Goal: Find specific page/section: Find specific page/section

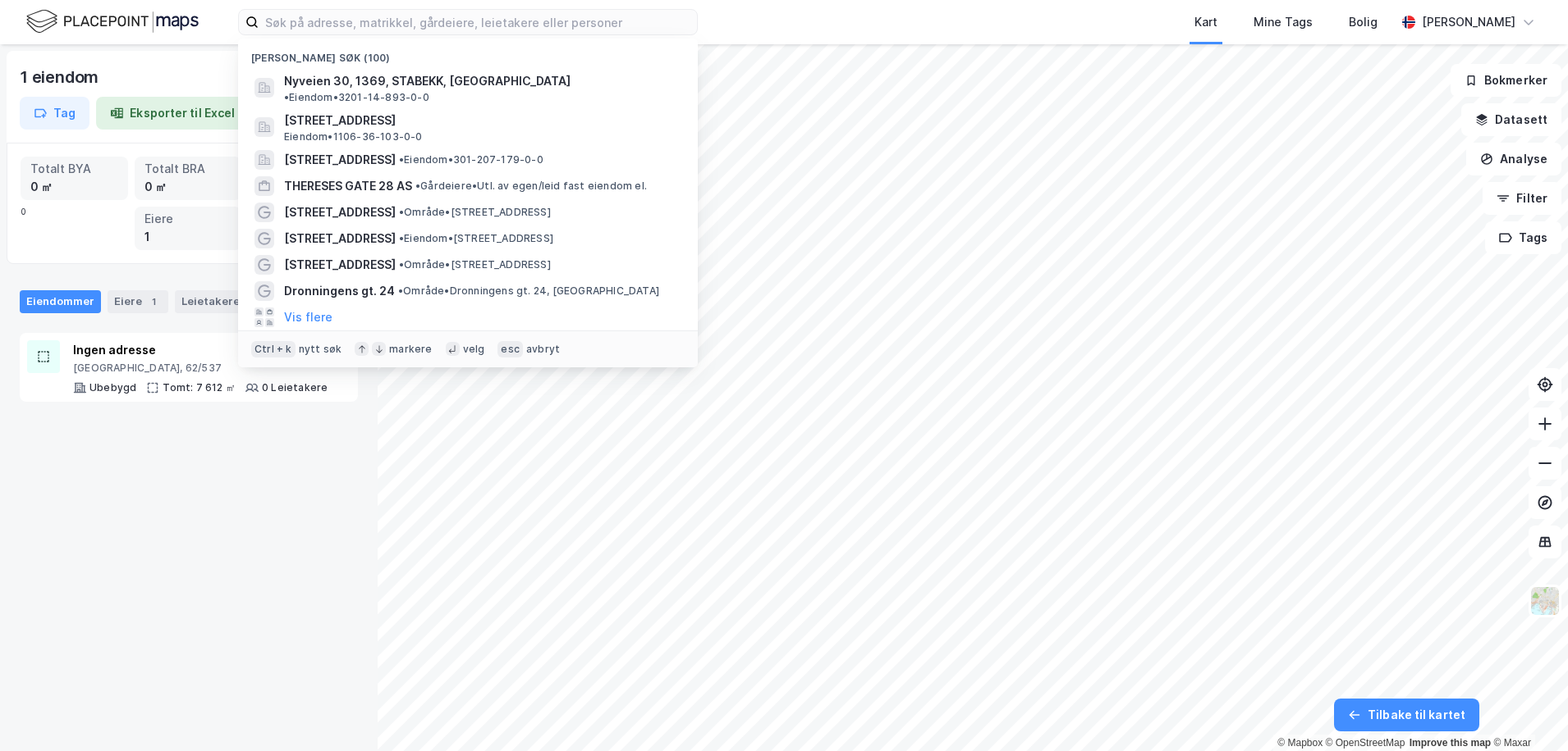
click at [291, 22] on input at bounding box center [477, 22] width 438 height 25
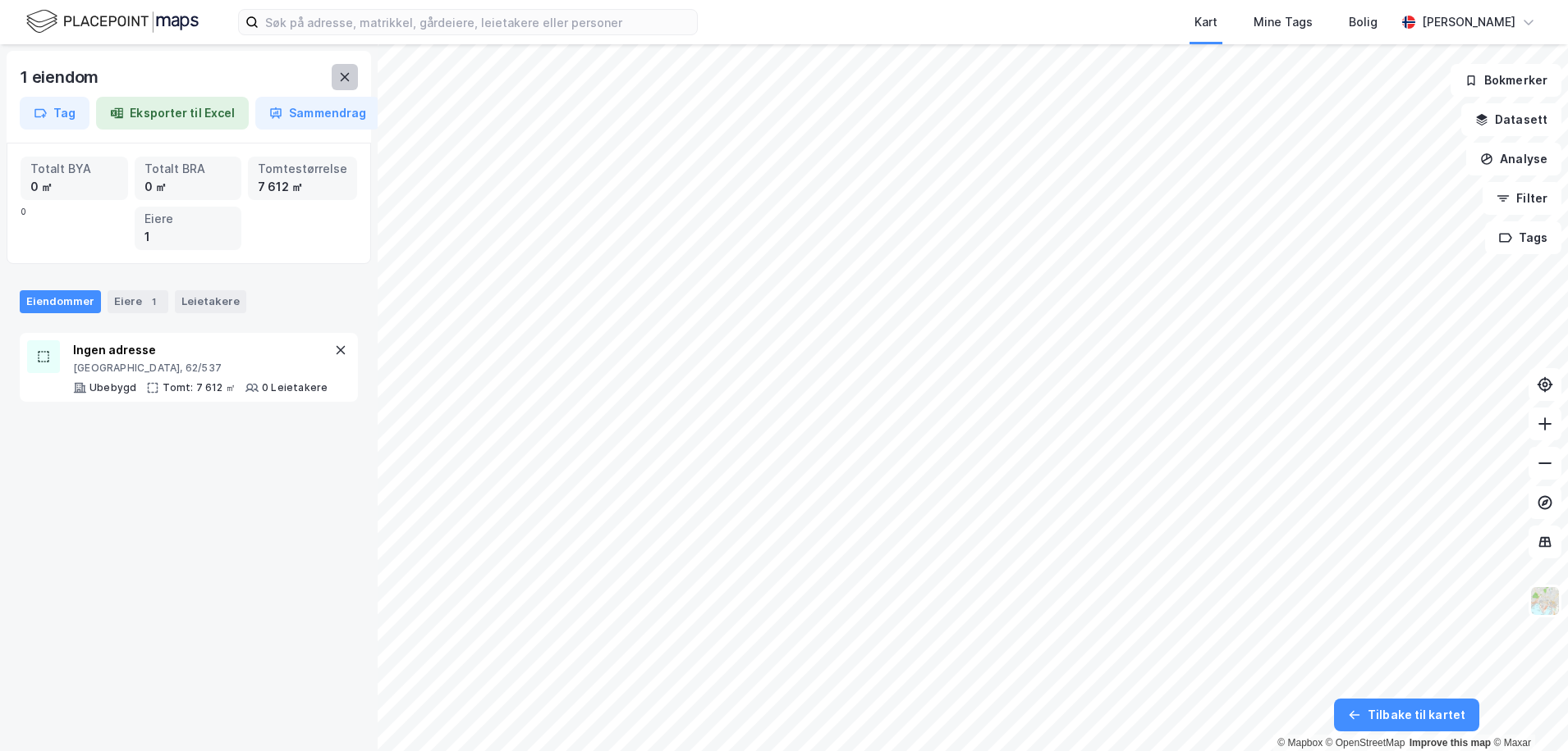
click at [349, 85] on button at bounding box center [345, 77] width 27 height 27
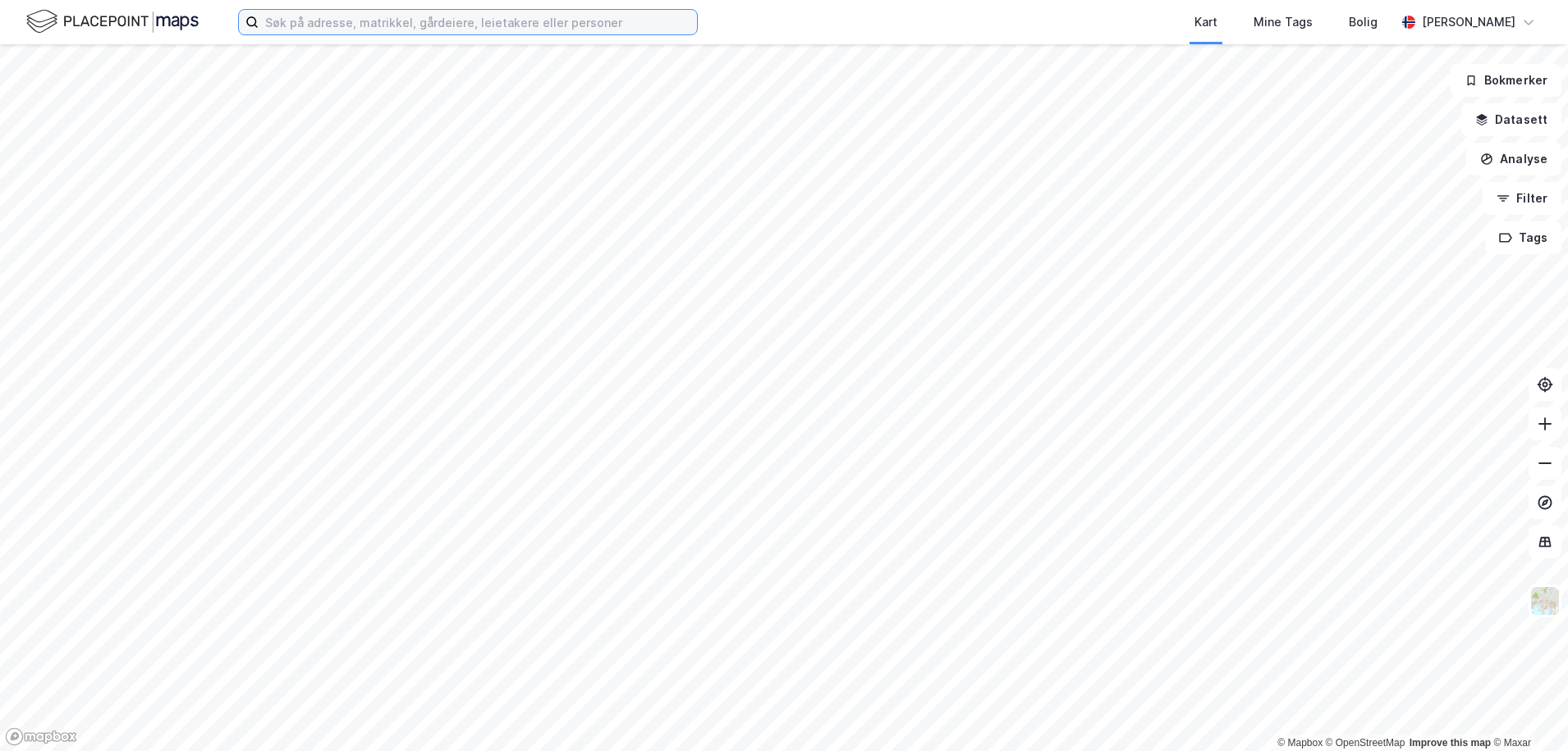
click at [350, 27] on input at bounding box center [477, 22] width 438 height 25
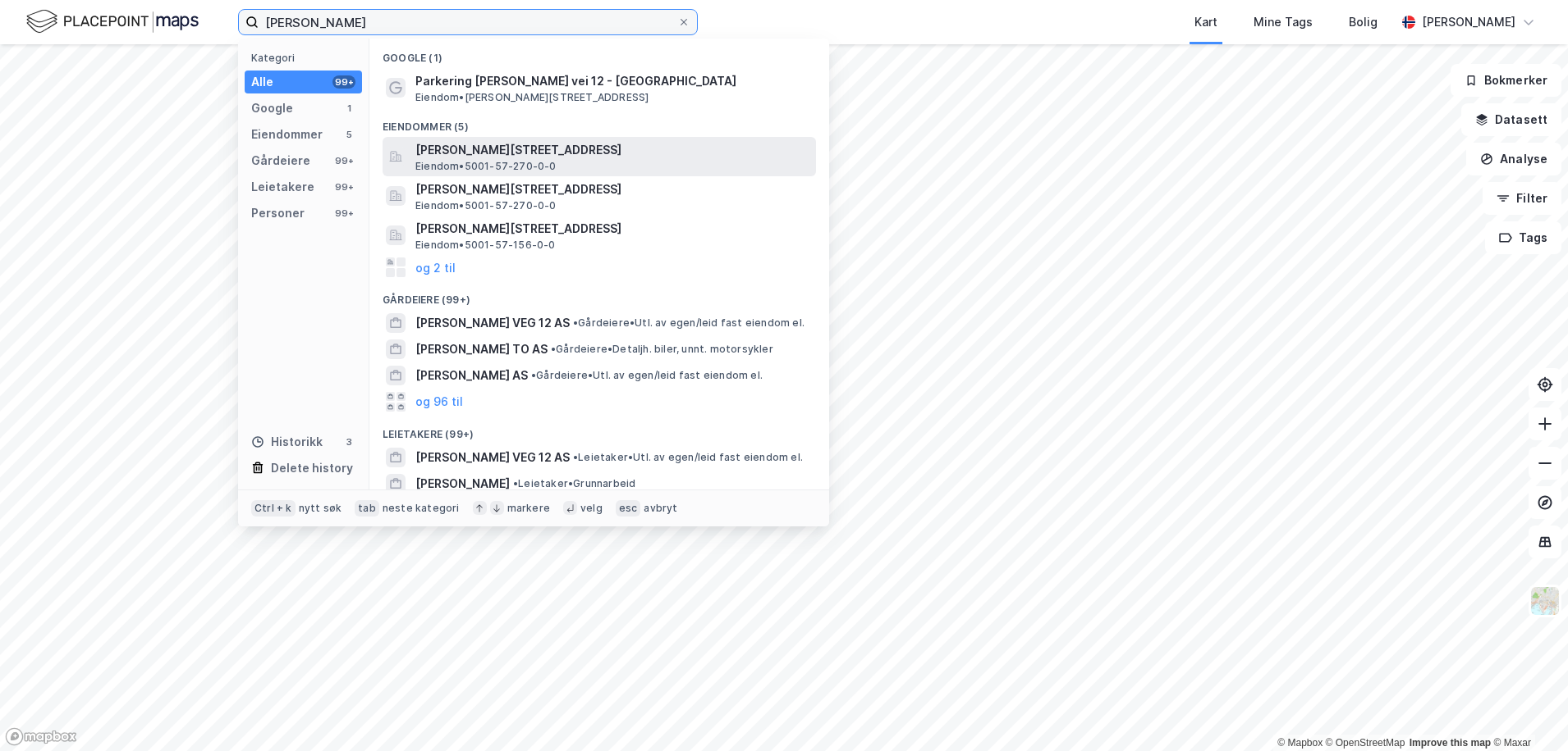
type input "[PERSON_NAME]"
click at [605, 155] on span "[PERSON_NAME][STREET_ADDRESS]" at bounding box center [612, 149] width 394 height 19
